Goal: Navigation & Orientation: Go to known website

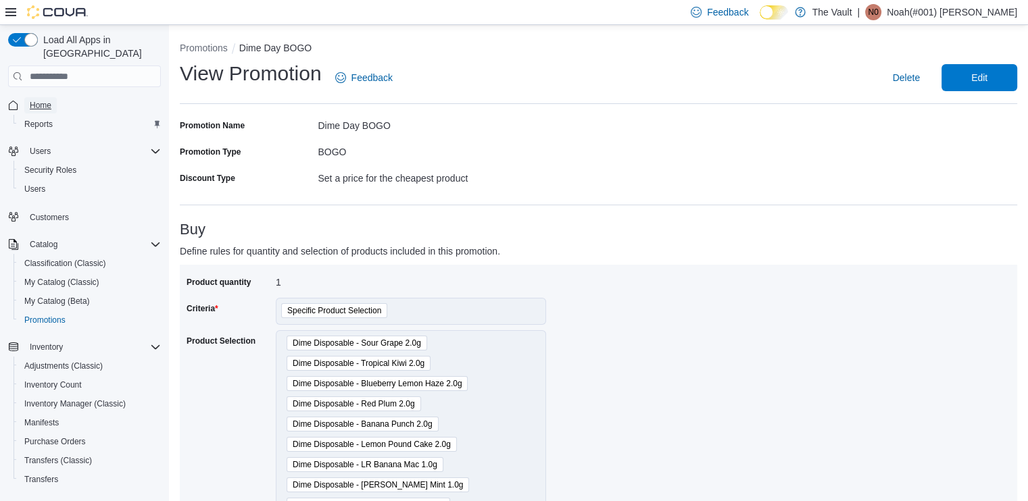
click at [41, 100] on span "Home" at bounding box center [41, 105] width 22 height 11
